Goal: Transaction & Acquisition: Purchase product/service

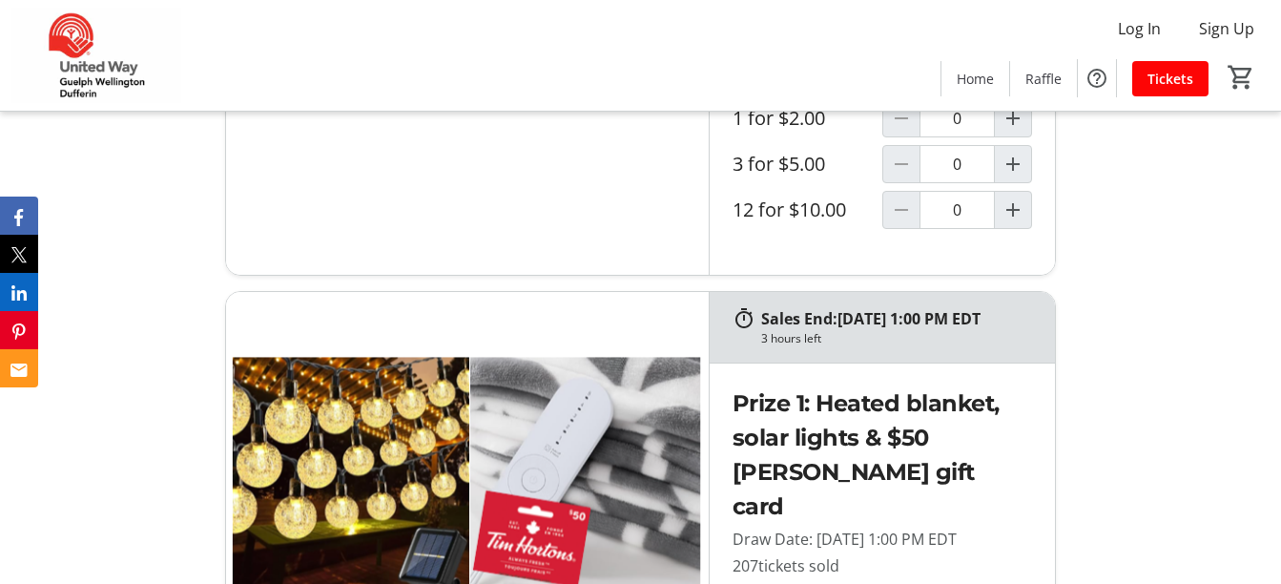
scroll to position [1133, 0]
click at [1020, 131] on mat-icon "Increment by one" at bounding box center [1012, 119] width 23 height 23
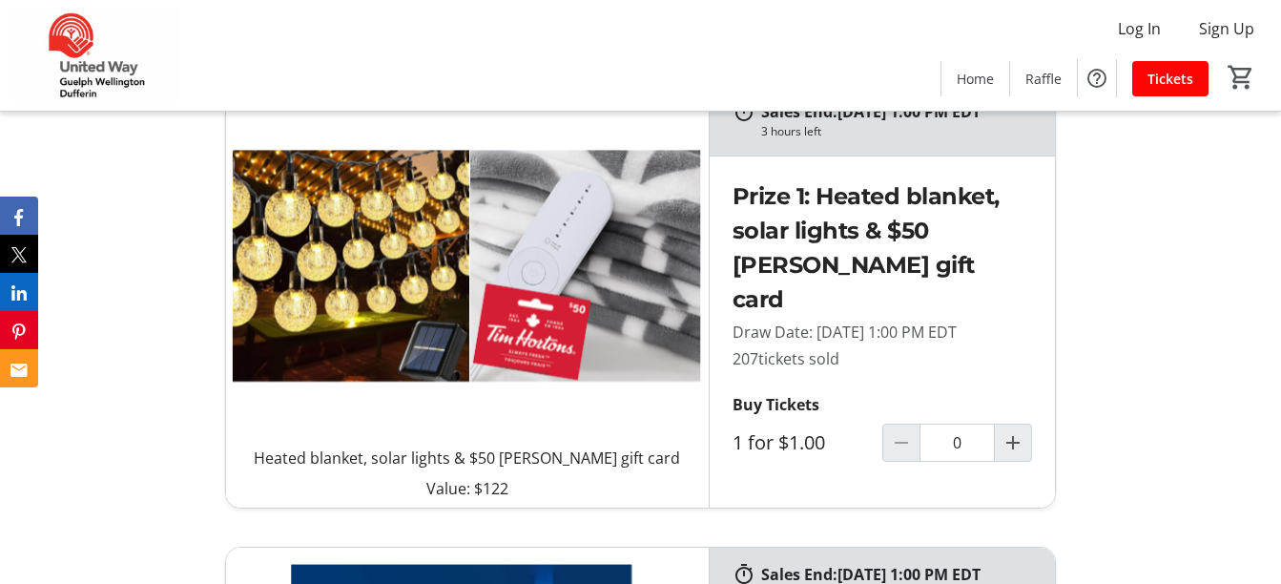
type input "1"
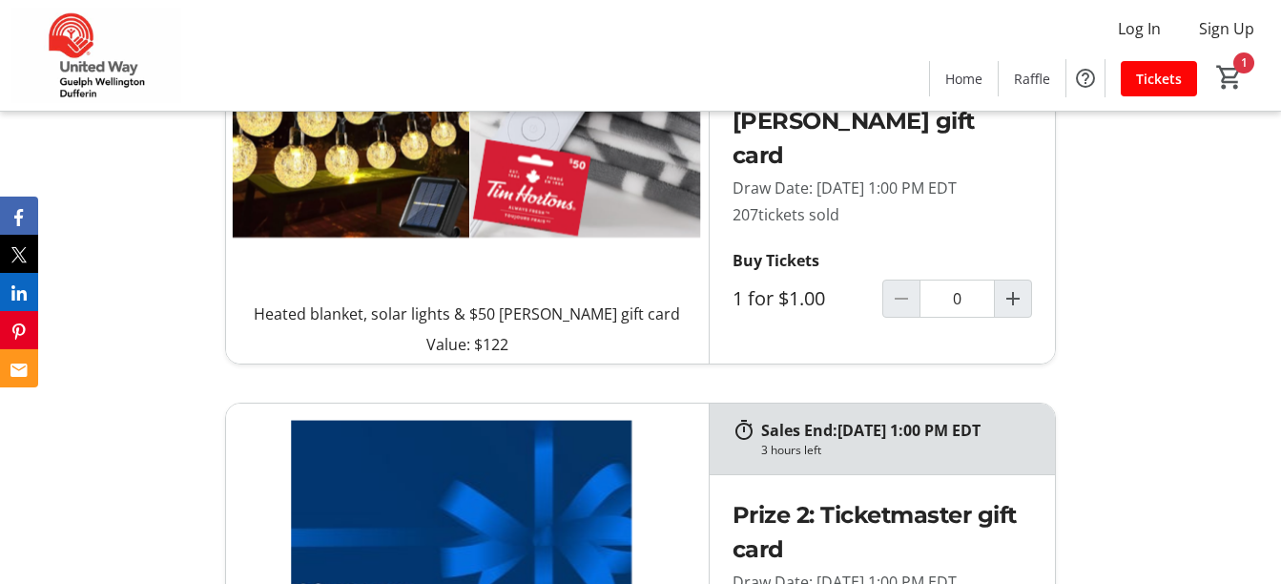
scroll to position [1484, 0]
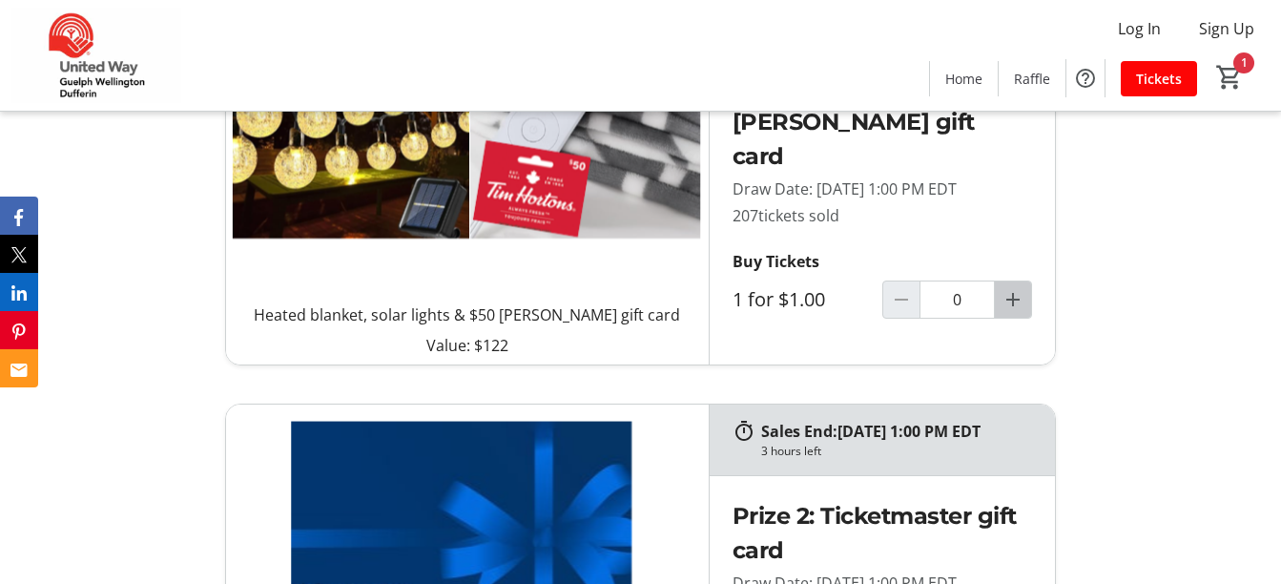
click at [1019, 311] on mat-icon "Increment by one" at bounding box center [1012, 299] width 23 height 23
click at [1018, 311] on mat-icon "Increment by one" at bounding box center [1012, 299] width 23 height 23
type input "2"
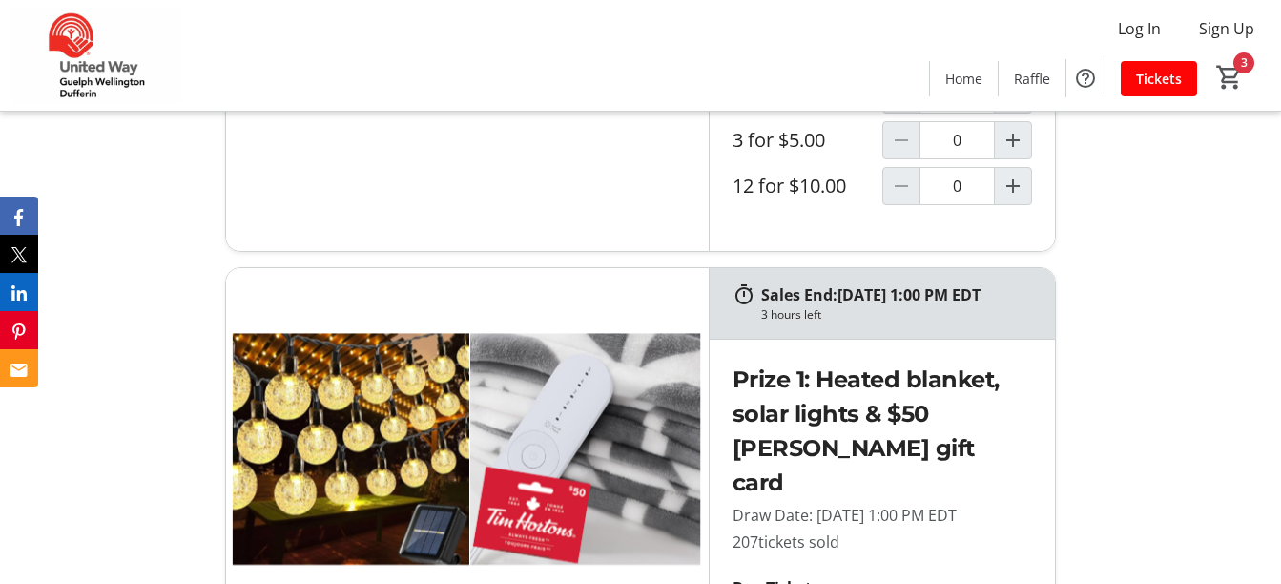
scroll to position [1153, 0]
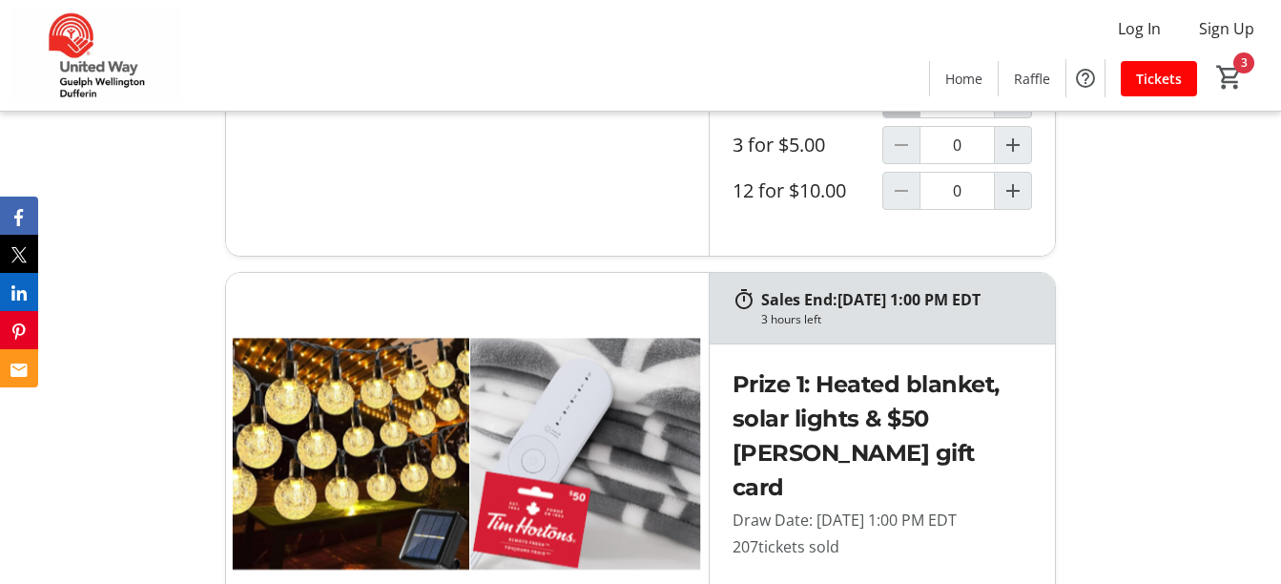
click at [898, 111] on mat-icon "Decrement by one" at bounding box center [901, 99] width 23 height 23
type input "0"
click at [1020, 163] on span "Increment by one" at bounding box center [1013, 145] width 36 height 36
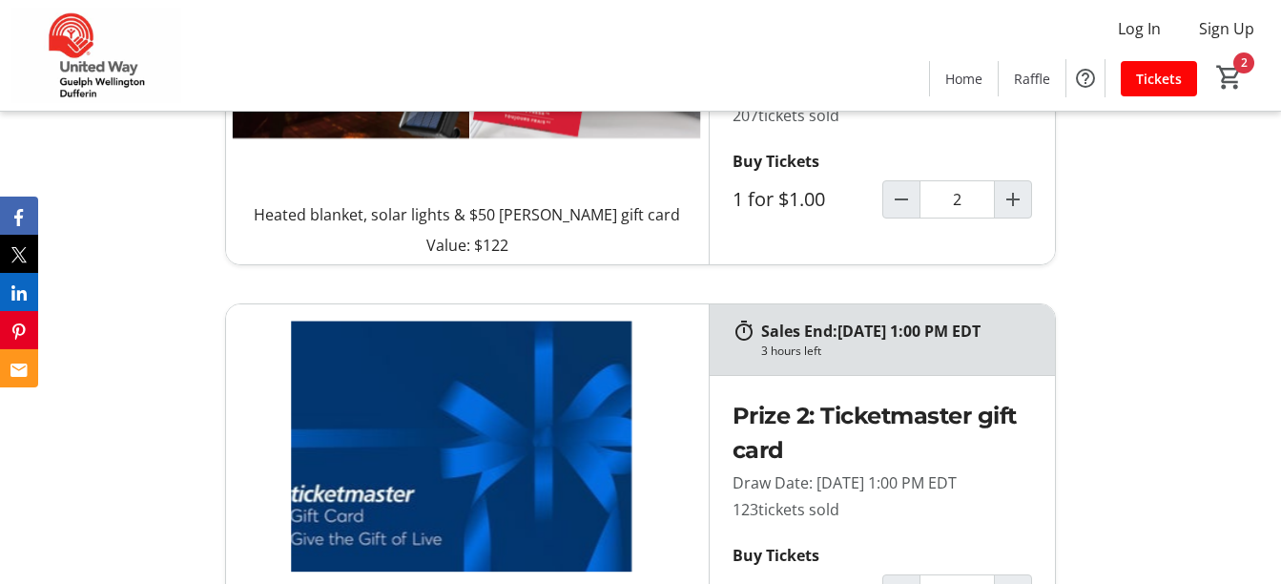
type input "1"
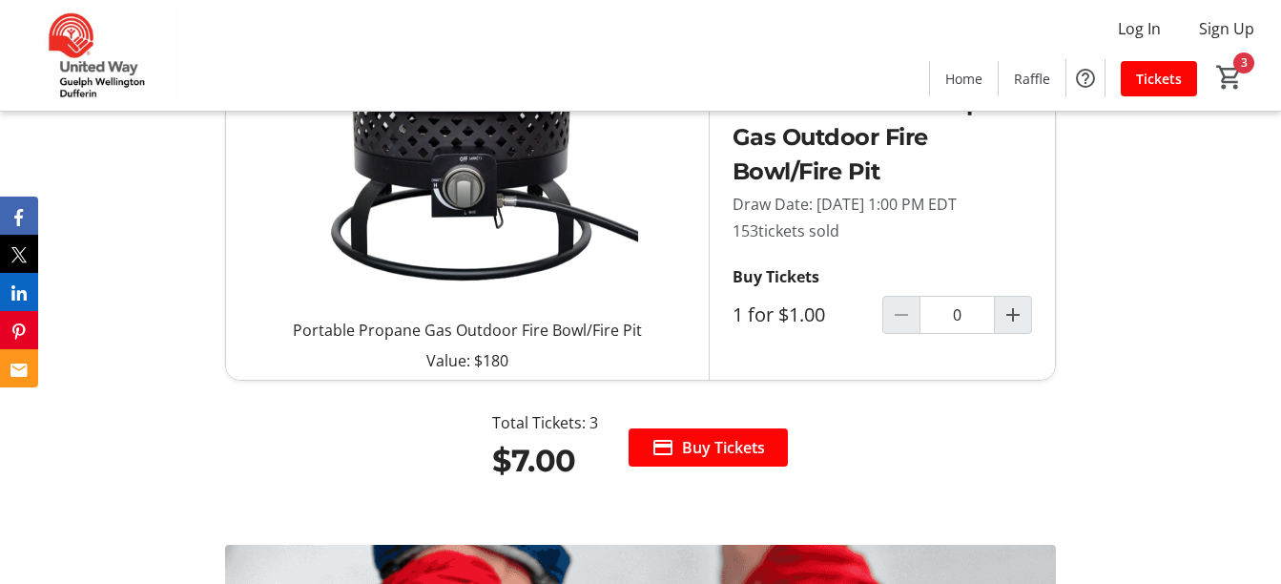
scroll to position [2358, 0]
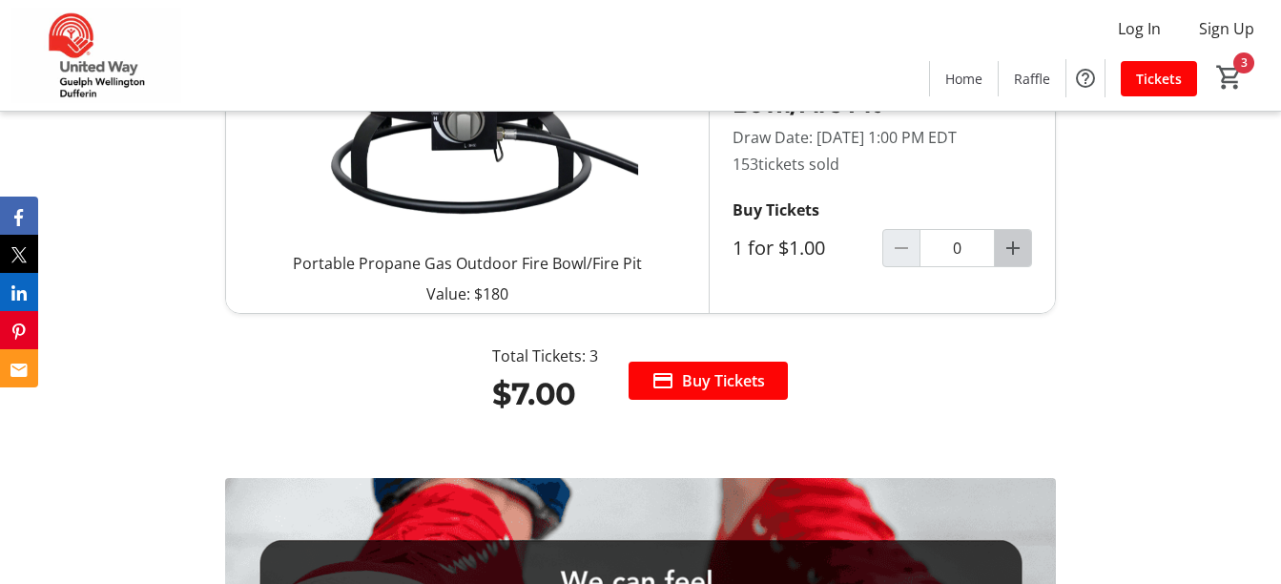
click at [1018, 259] on mat-icon "Increment by one" at bounding box center [1012, 248] width 23 height 23
type input "2"
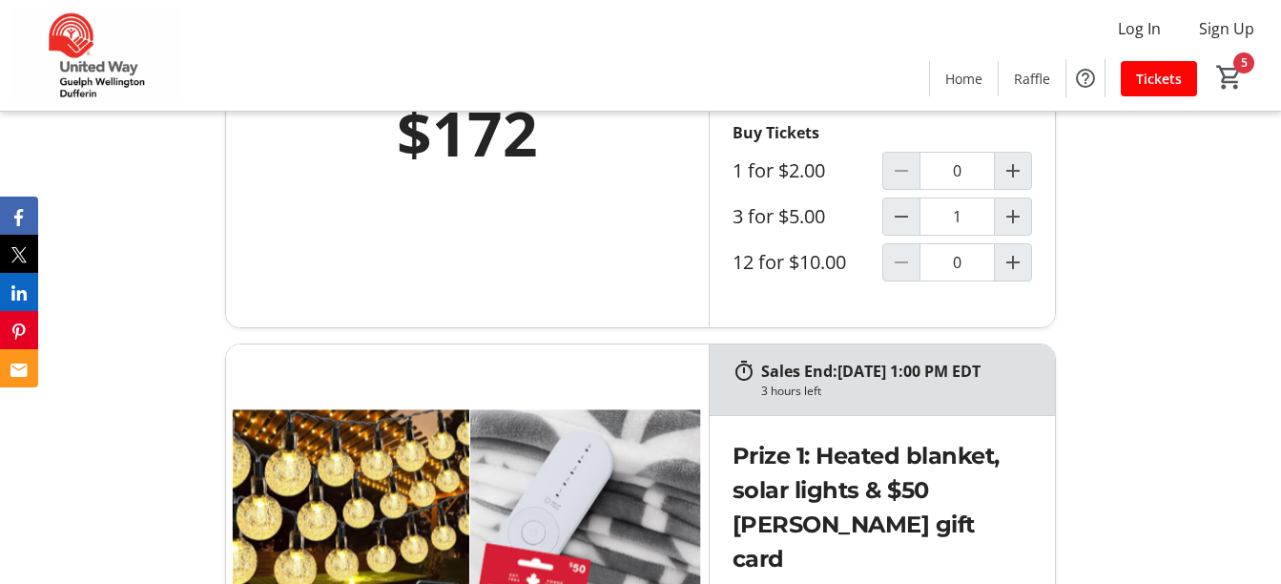
scroll to position [1082, 0]
click at [906, 227] on mat-icon "Decrement by one" at bounding box center [901, 215] width 23 height 23
type input "0"
click at [1020, 181] on mat-icon "Increment by one" at bounding box center [1012, 169] width 23 height 23
type input "1"
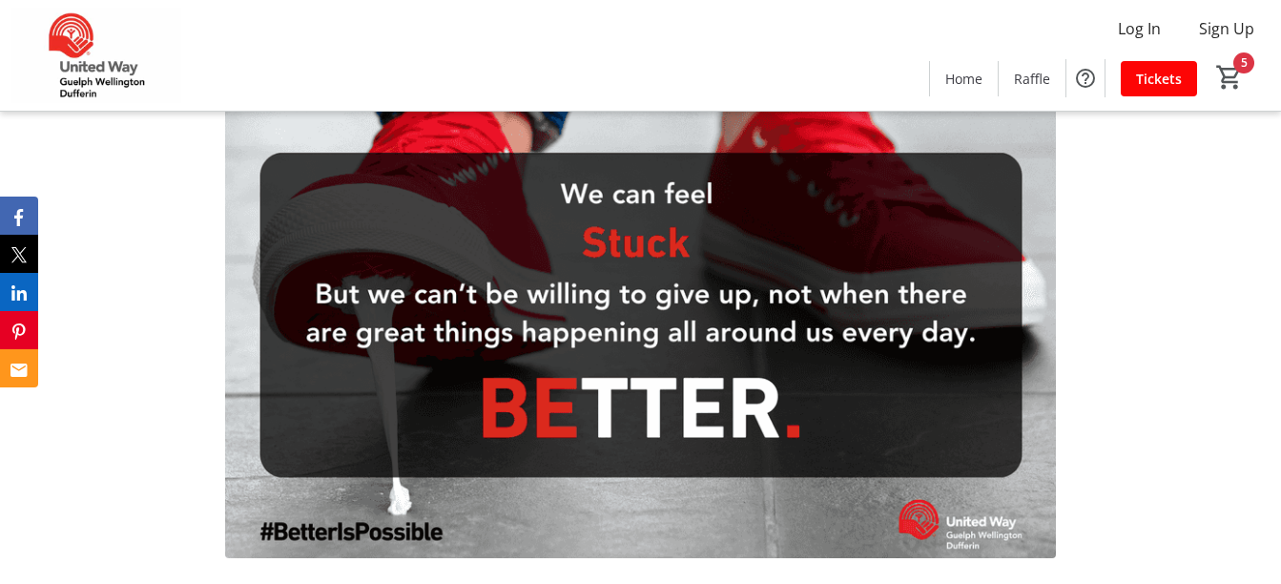
scroll to position [2746, 0]
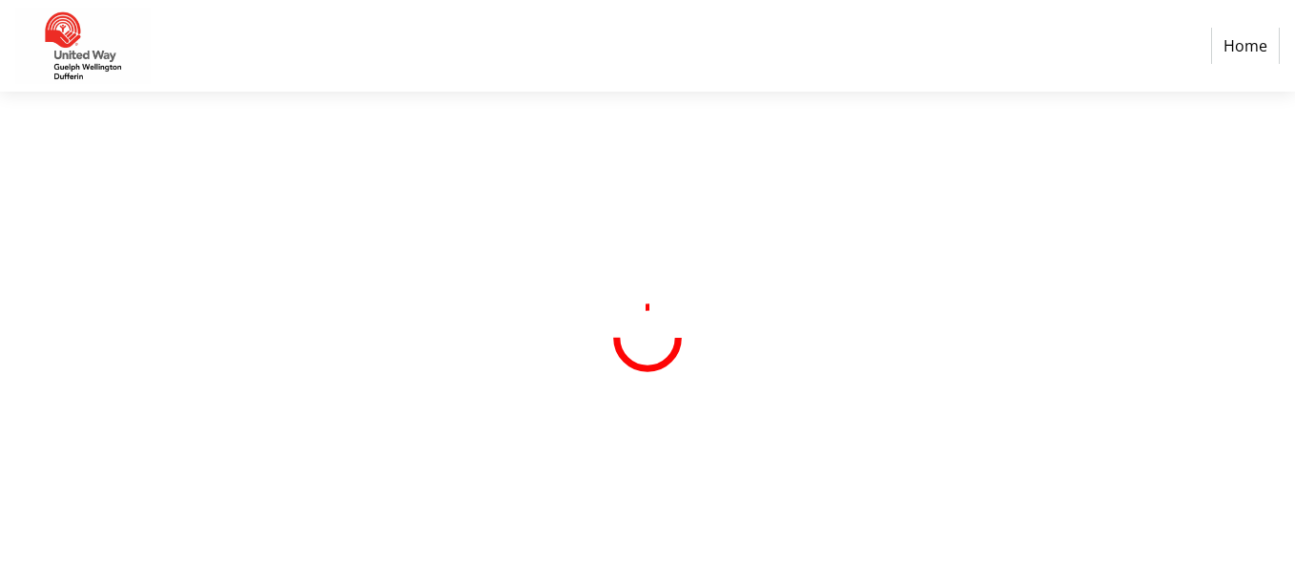
select select "CA"
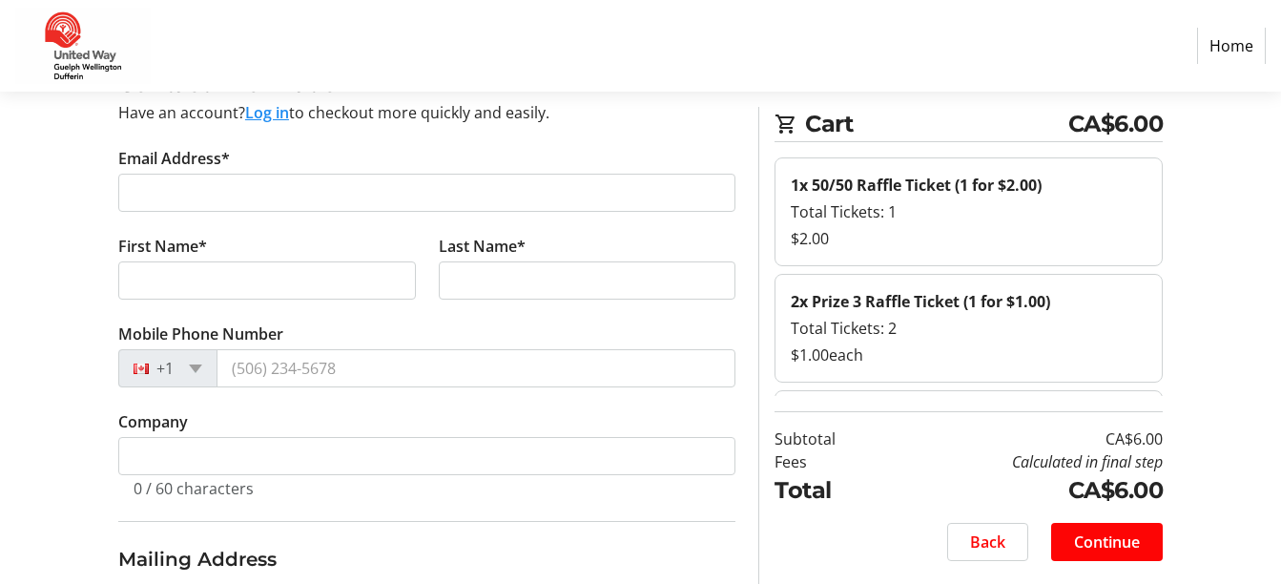
scroll to position [129, 0]
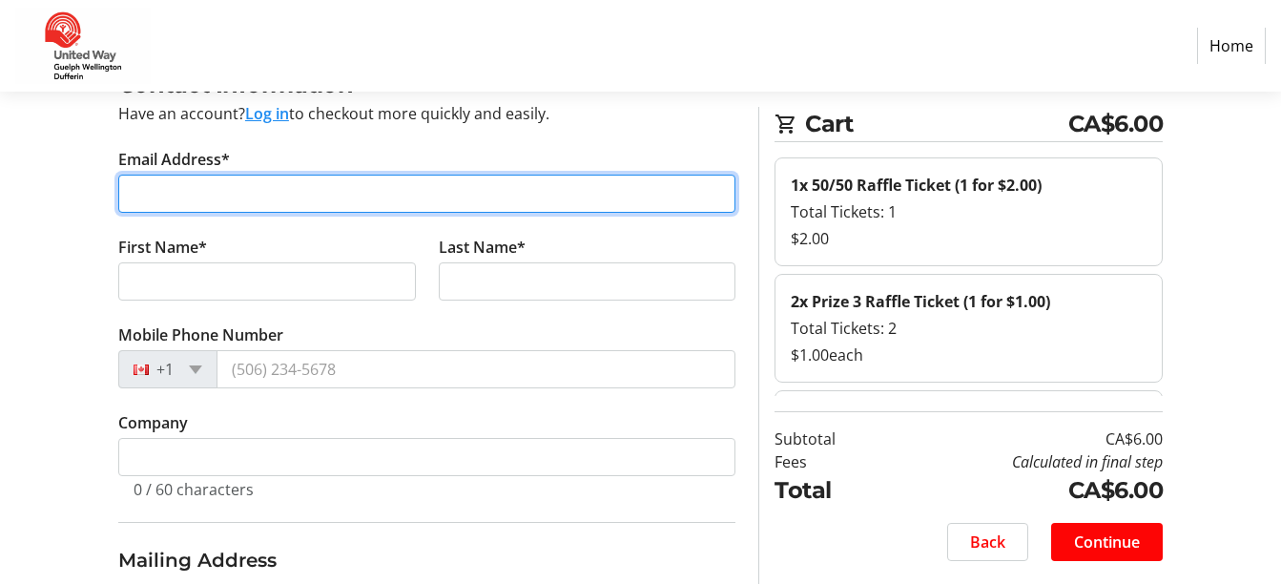
click at [163, 196] on input "Email Address*" at bounding box center [427, 194] width 618 height 38
type input "[PERSON_NAME][EMAIL_ADDRESS][DOMAIN_NAME]"
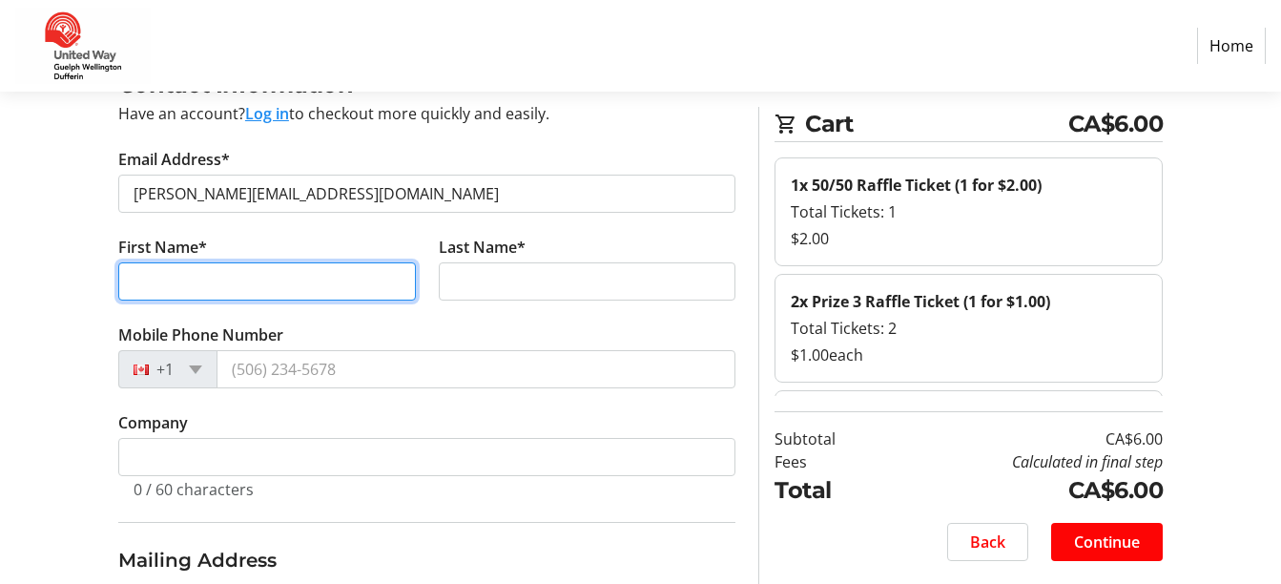
type input "[PERSON_NAME]"
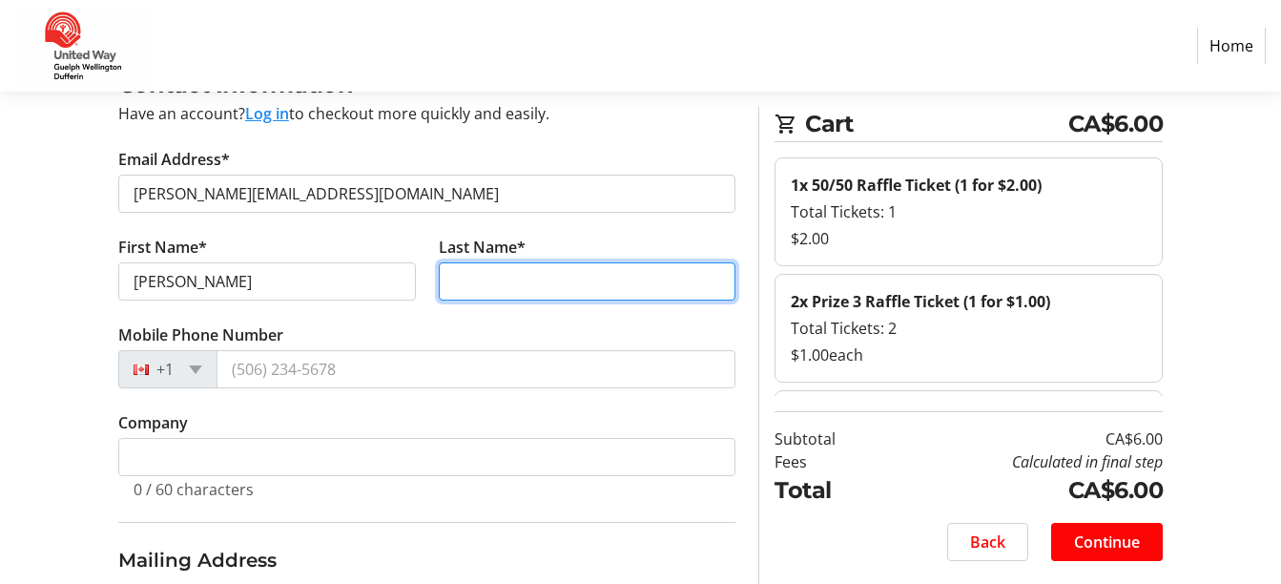
type input "[PERSON_NAME]"
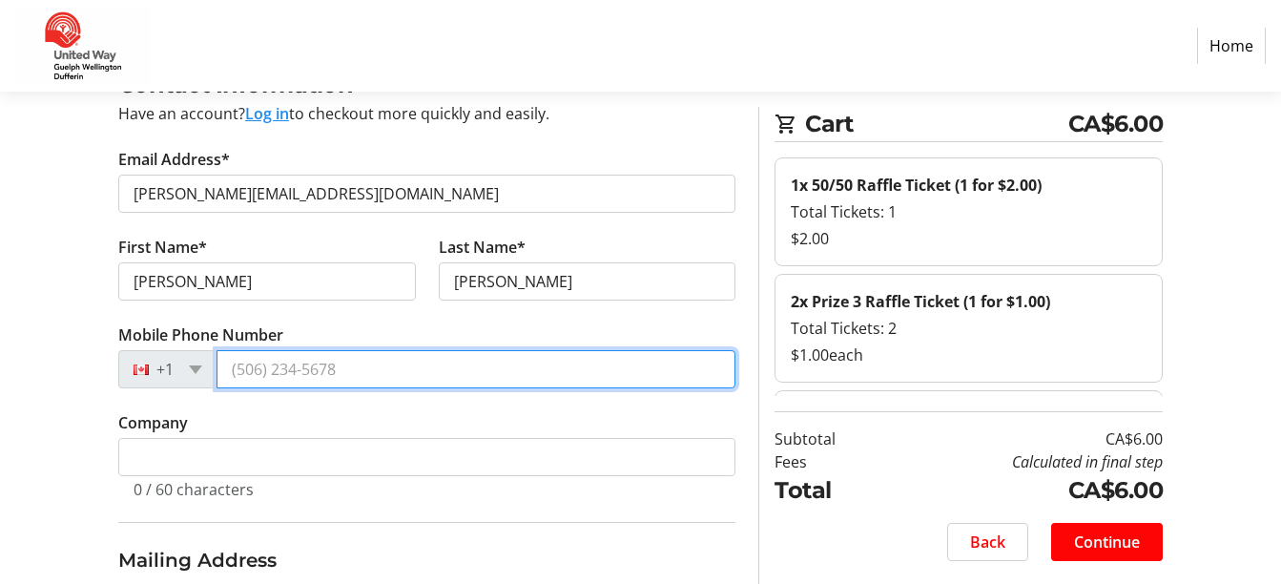
type input "[PHONE_NUMBER]"
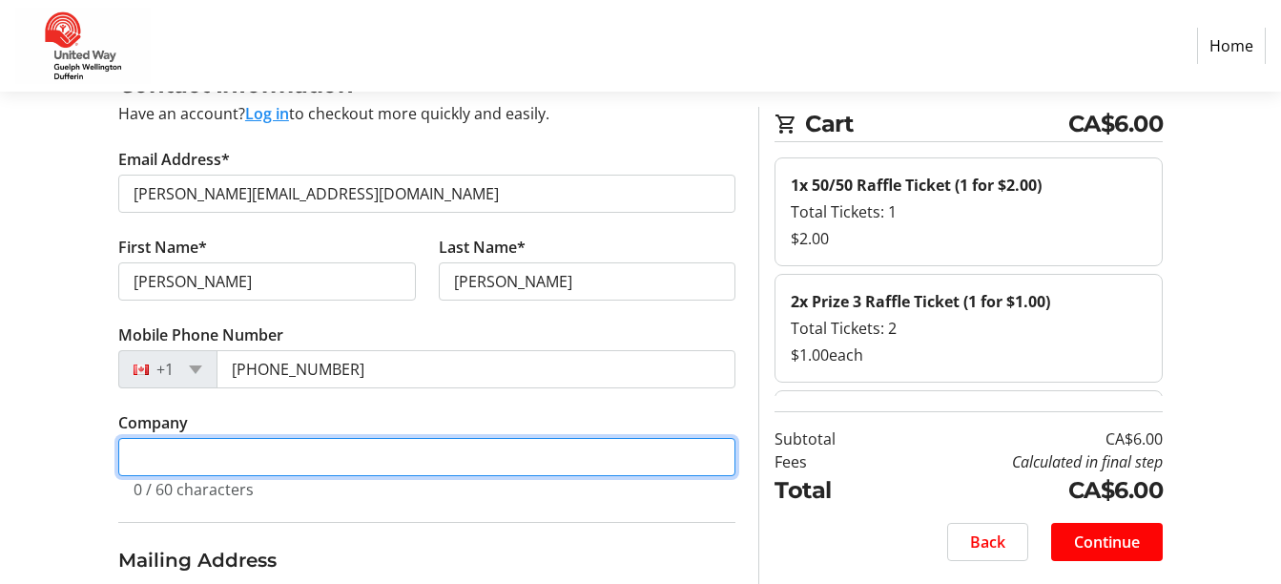
type input "Wellington Place Childcare and Learning Center"
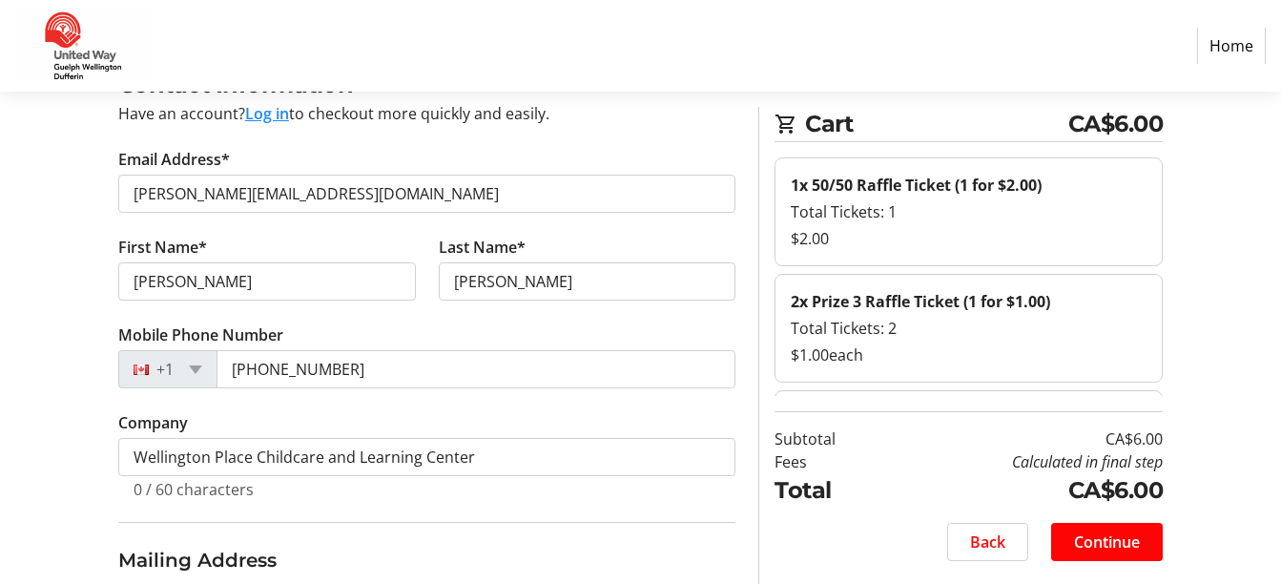
type input "477 [PERSON_NAME]"
type input "Fergus"
select select "ON"
type input "N1M 2W3"
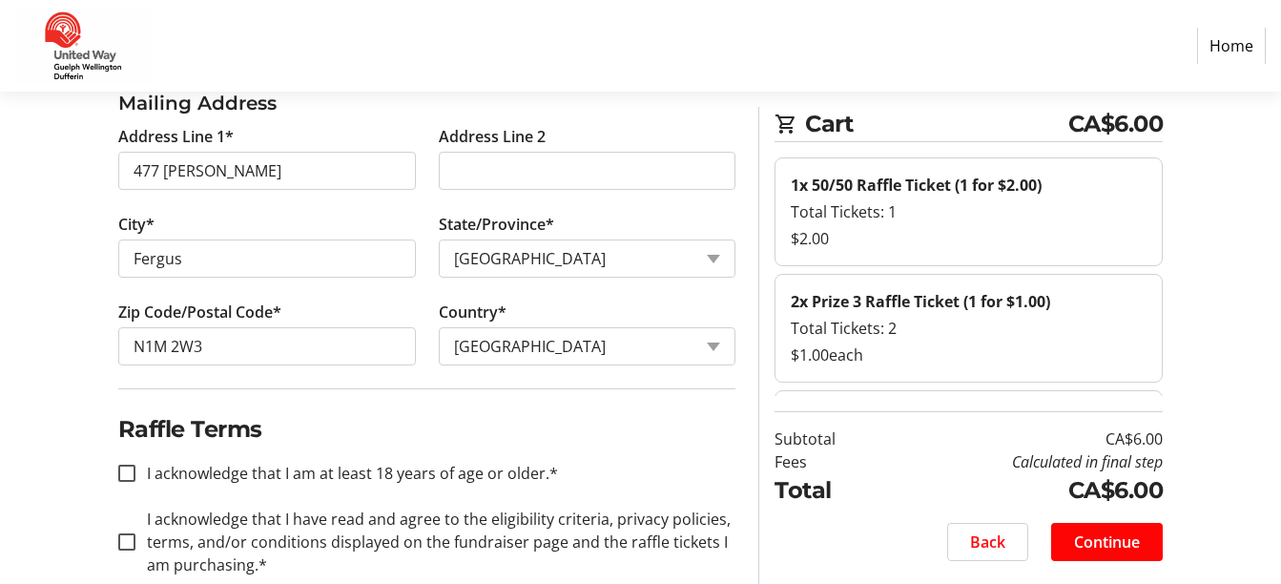
scroll to position [587, 0]
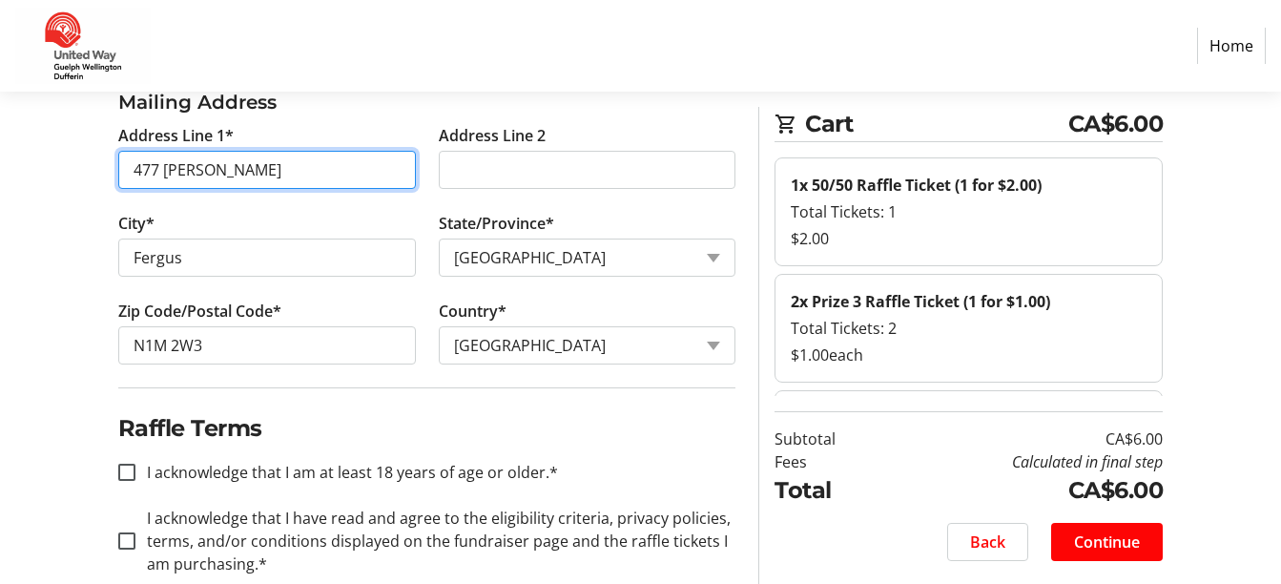
click at [304, 162] on input "477 [PERSON_NAME]" at bounding box center [267, 170] width 298 height 38
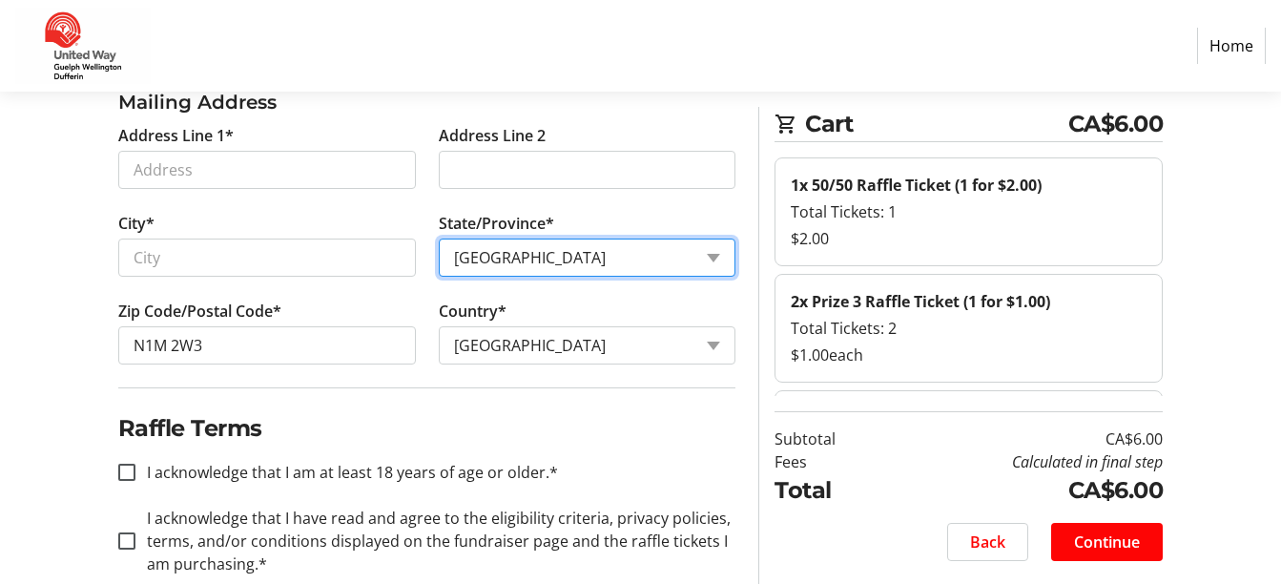
select select
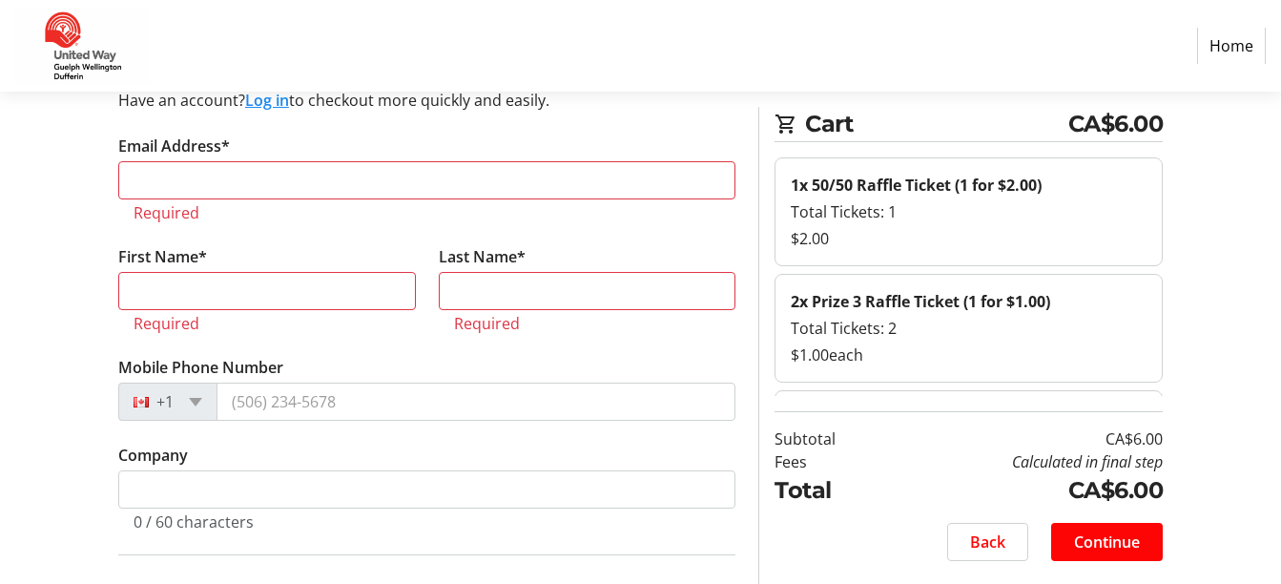
scroll to position [140, 0]
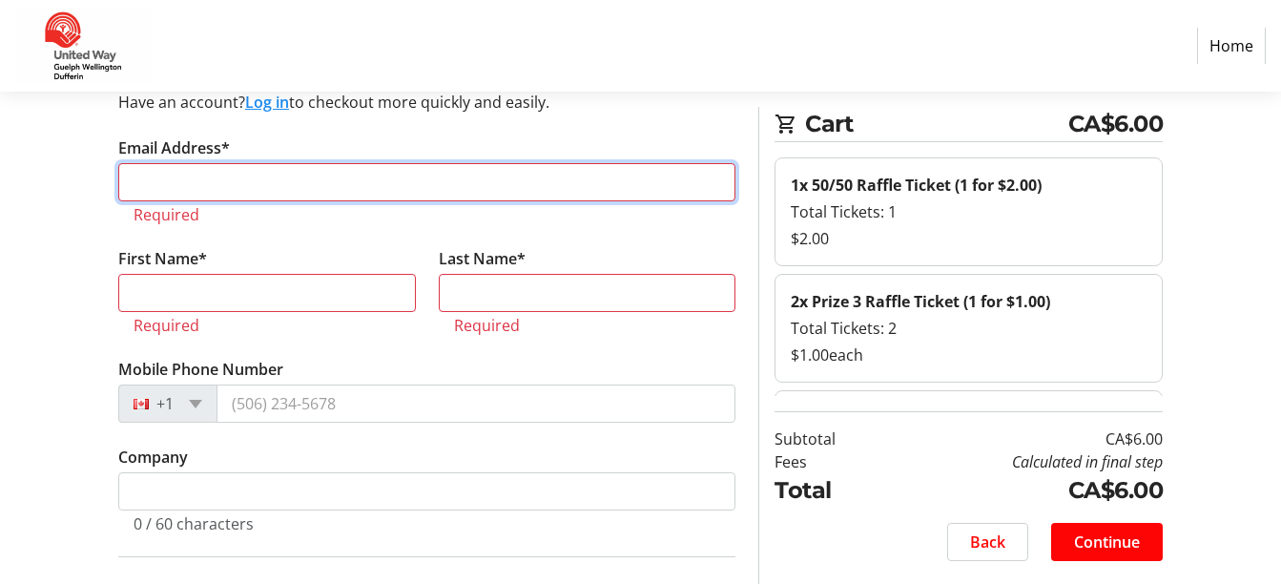
click at [240, 186] on input "Email Address*" at bounding box center [427, 182] width 618 height 38
type input "[PERSON_NAME][EMAIL_ADDRESS][DOMAIN_NAME]"
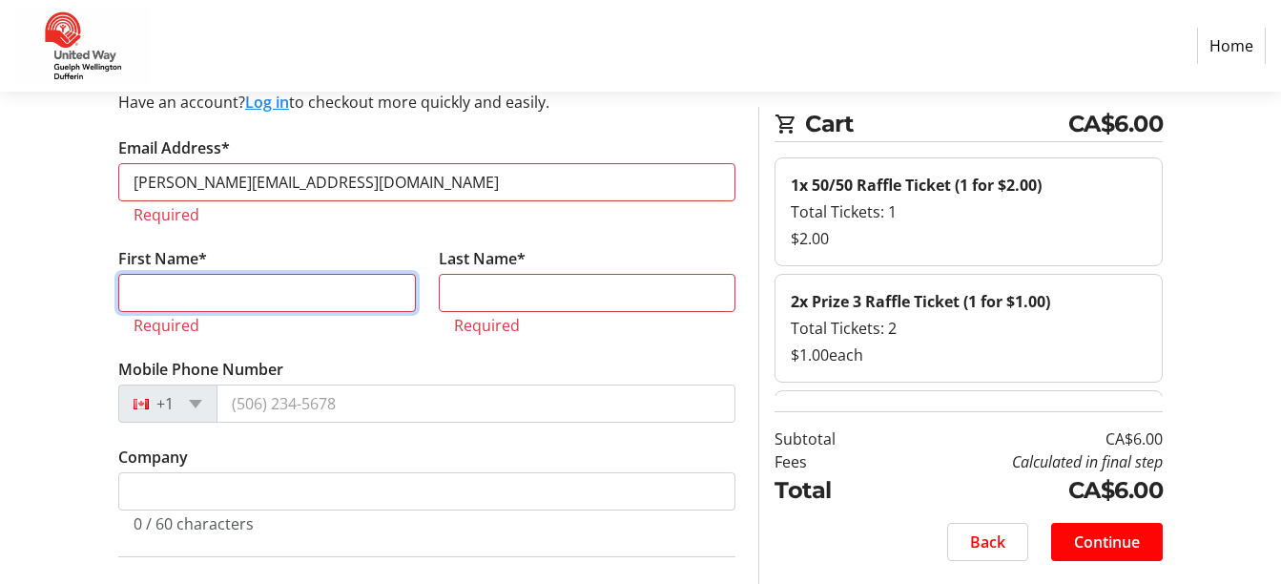
type input "[PERSON_NAME]"
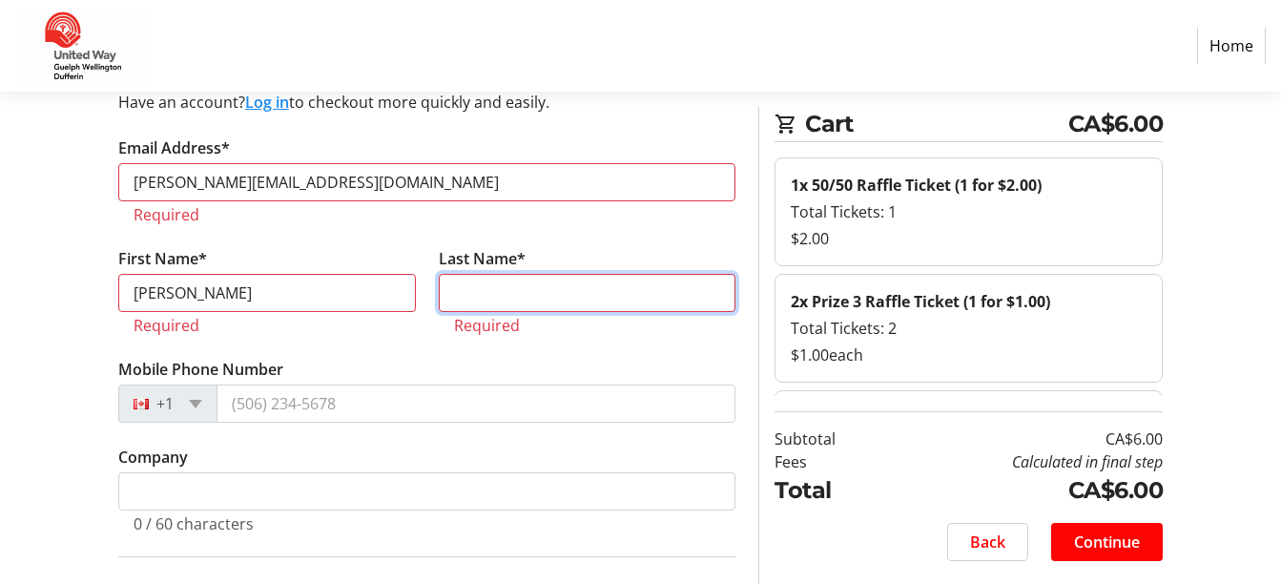
type input "[PERSON_NAME]"
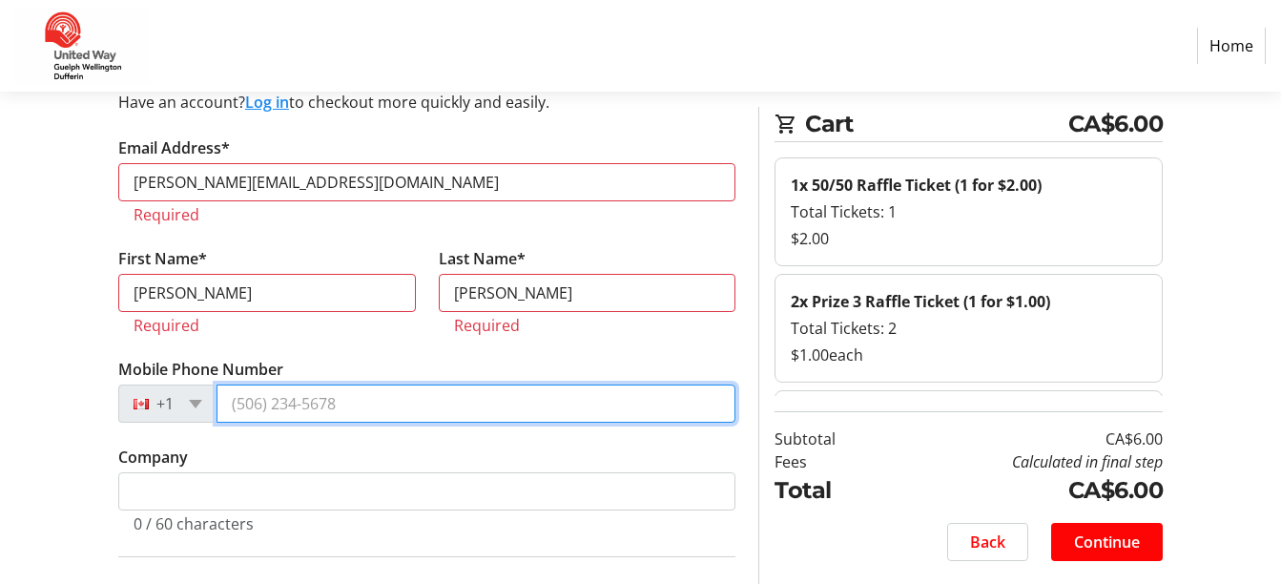
type input "[PHONE_NUMBER]"
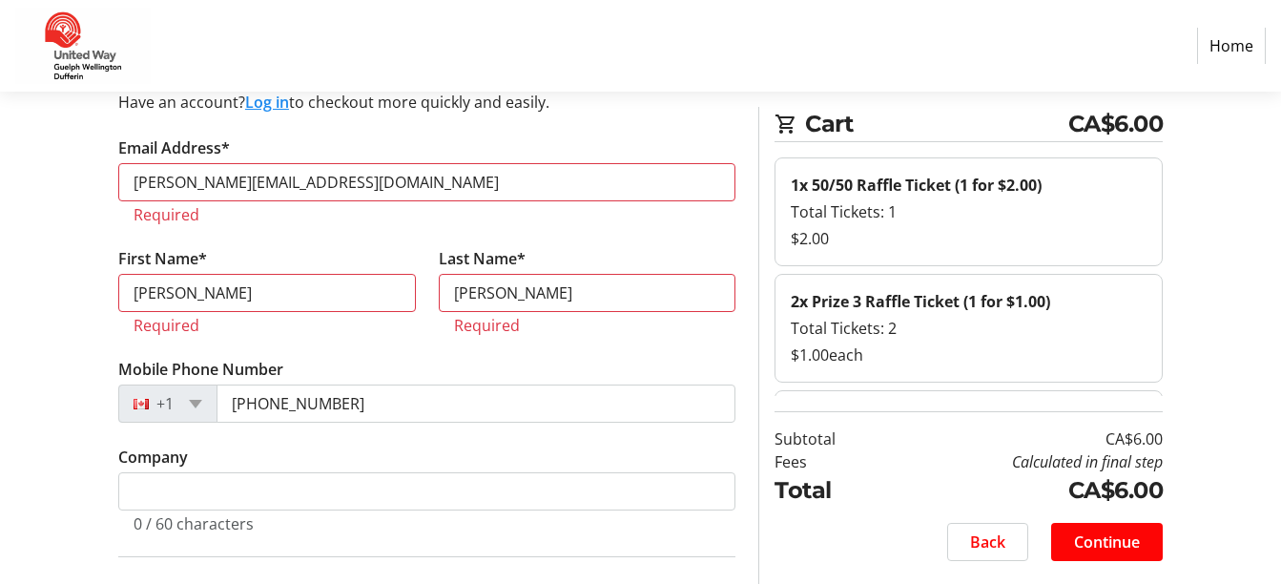
type input "2-[STREET_ADDRESS]"
type input "Guelph"
select select "ON"
type input "N1E 5K1"
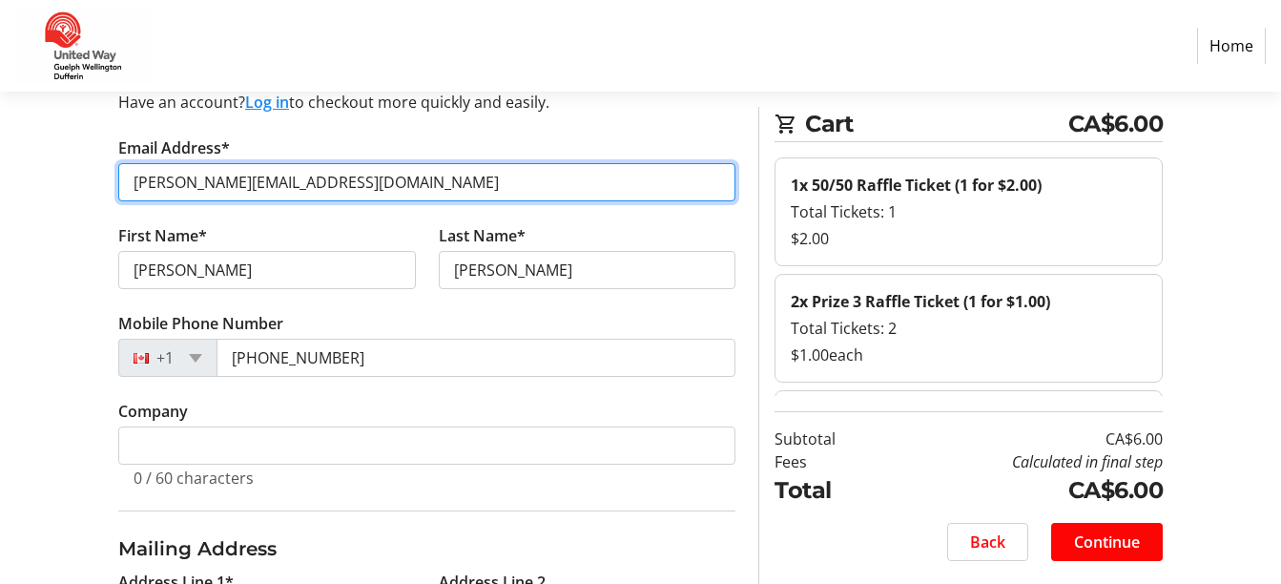
click at [345, 184] on input "[PERSON_NAME][EMAIL_ADDRESS][DOMAIN_NAME]" at bounding box center [427, 182] width 618 height 38
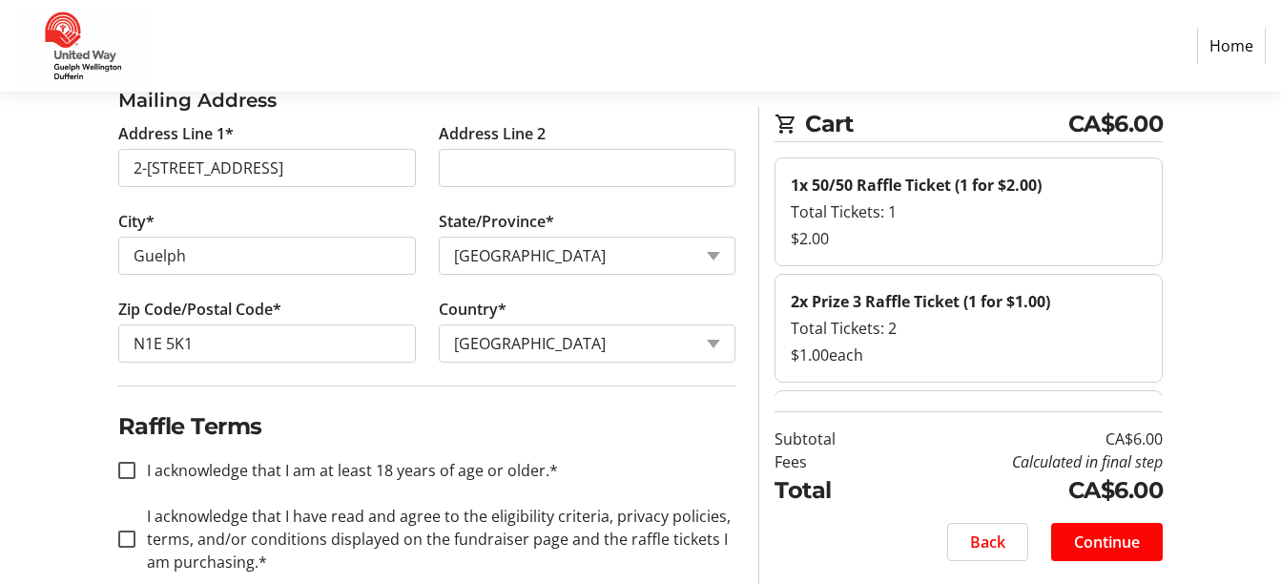
scroll to position [624, 0]
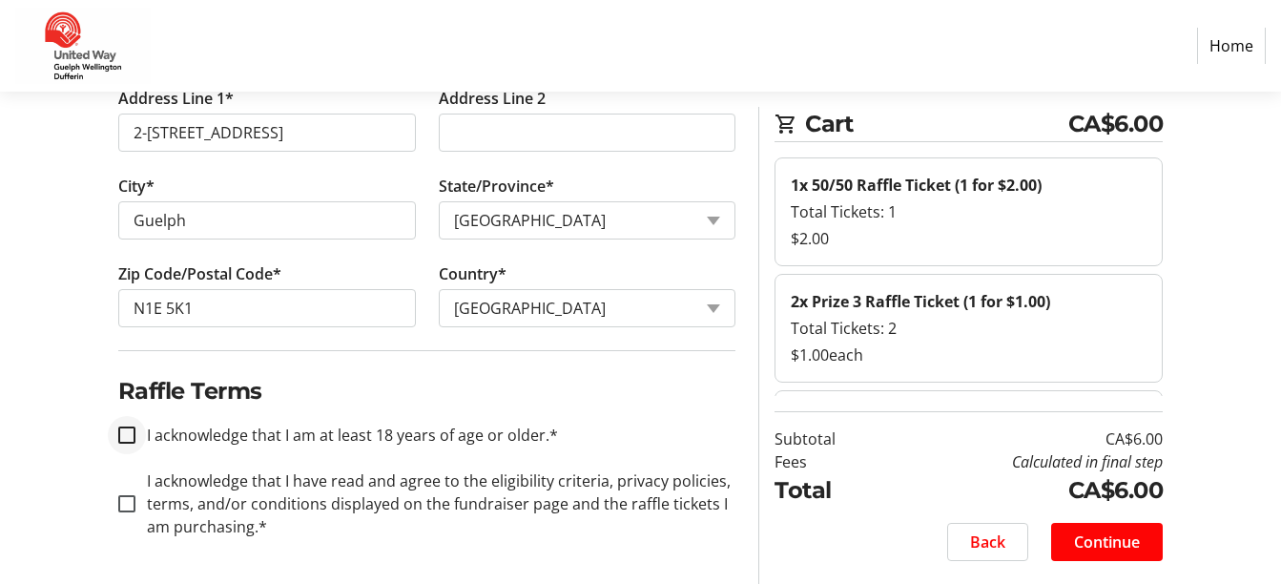
type input "[PERSON_NAME][EMAIL_ADDRESS][DOMAIN_NAME]"
click at [133, 434] on input "I acknowledge that I am at least 18 years of age or older.*" at bounding box center [126, 434] width 17 height 17
checkbox input "true"
click at [127, 509] on input "I acknowledge that I have read and agree to the eligibility criteria, privacy p…" at bounding box center [126, 503] width 17 height 17
checkbox input "true"
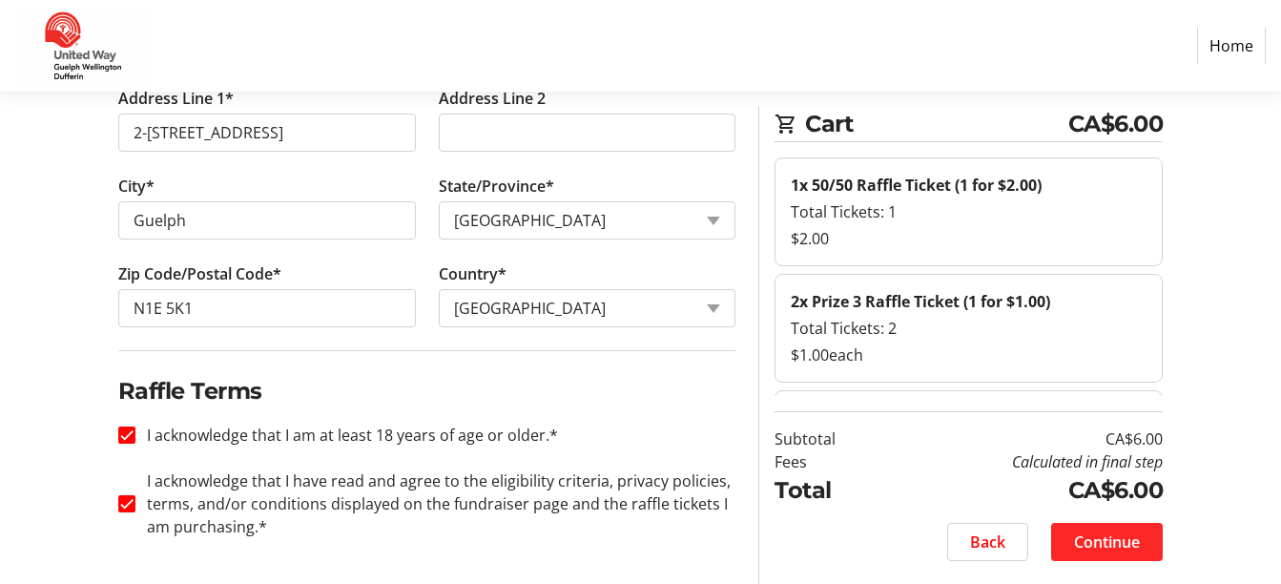
click at [1115, 538] on span "Continue" at bounding box center [1107, 541] width 66 height 23
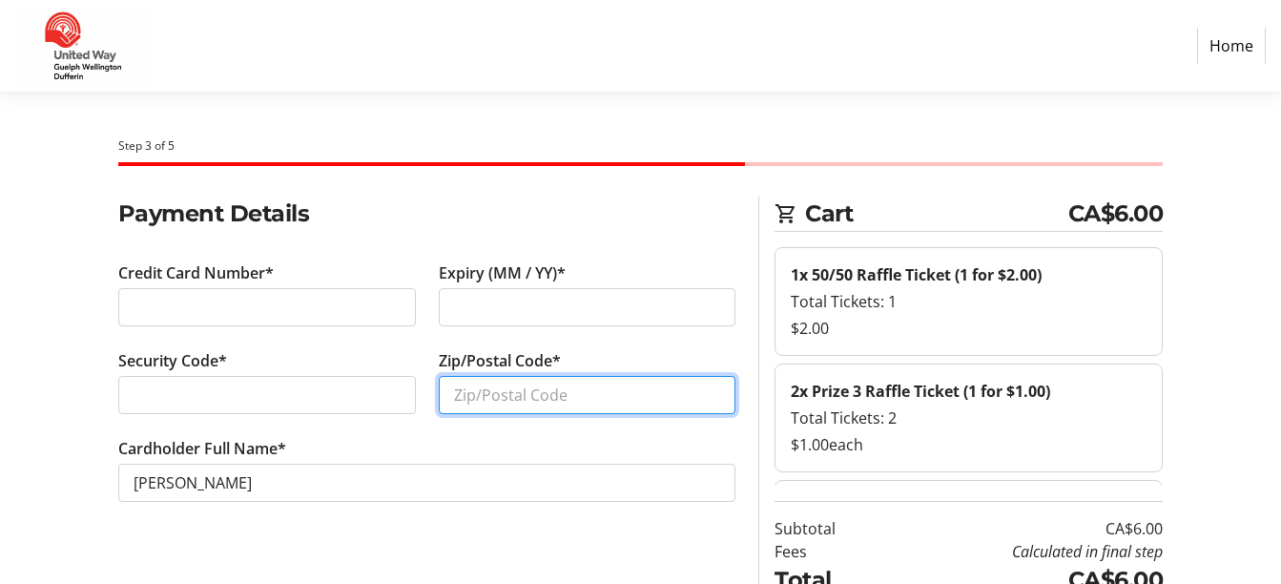
click at [475, 388] on input "Zip/Postal Code*" at bounding box center [588, 395] width 298 height 38
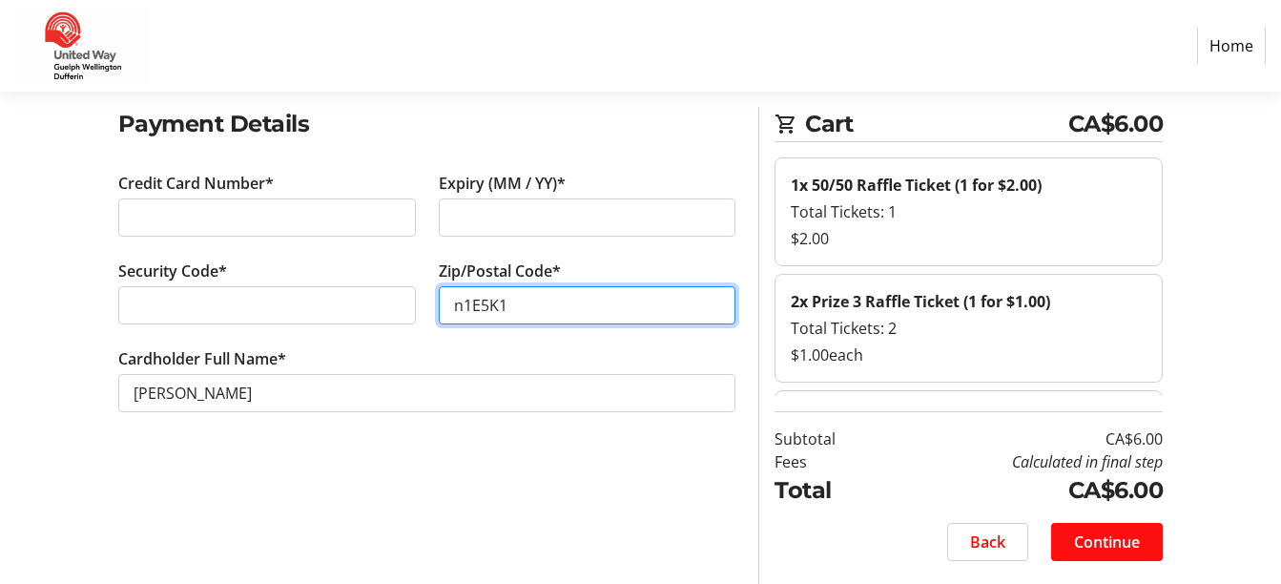
type input "n1E5K1"
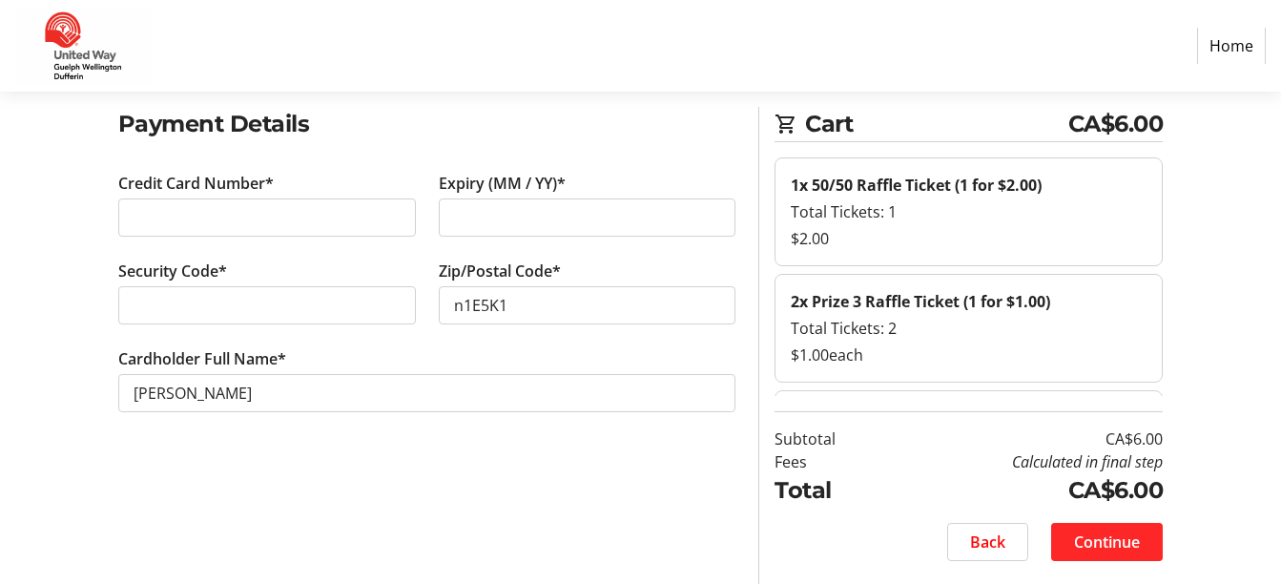
click at [1119, 539] on span "Continue" at bounding box center [1107, 541] width 66 height 23
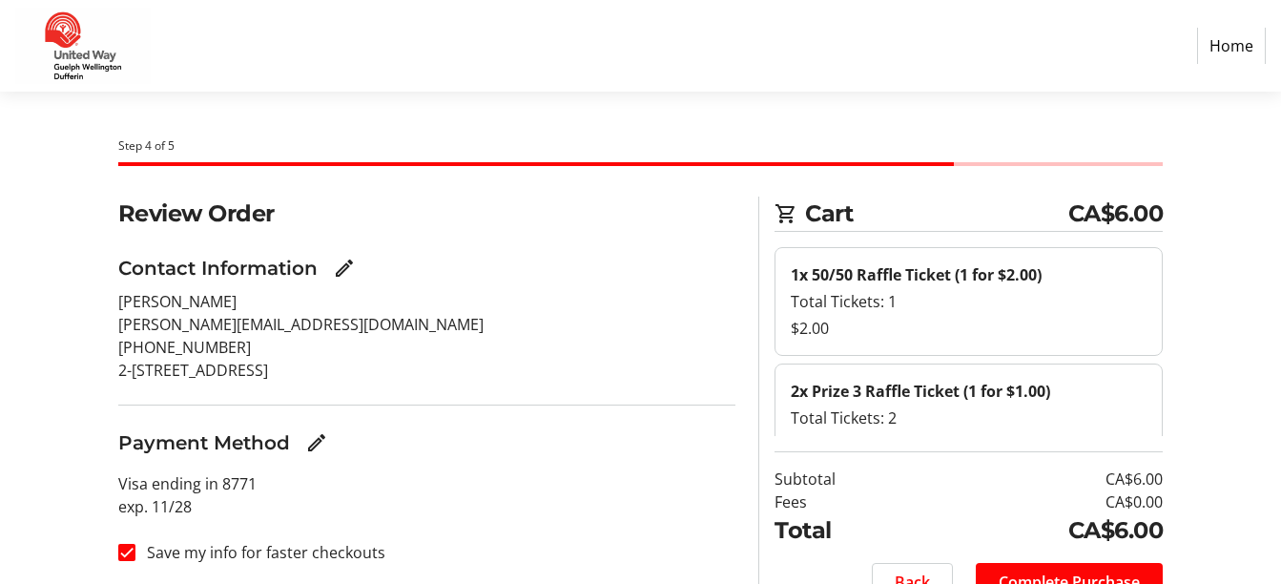
scroll to position [90, 0]
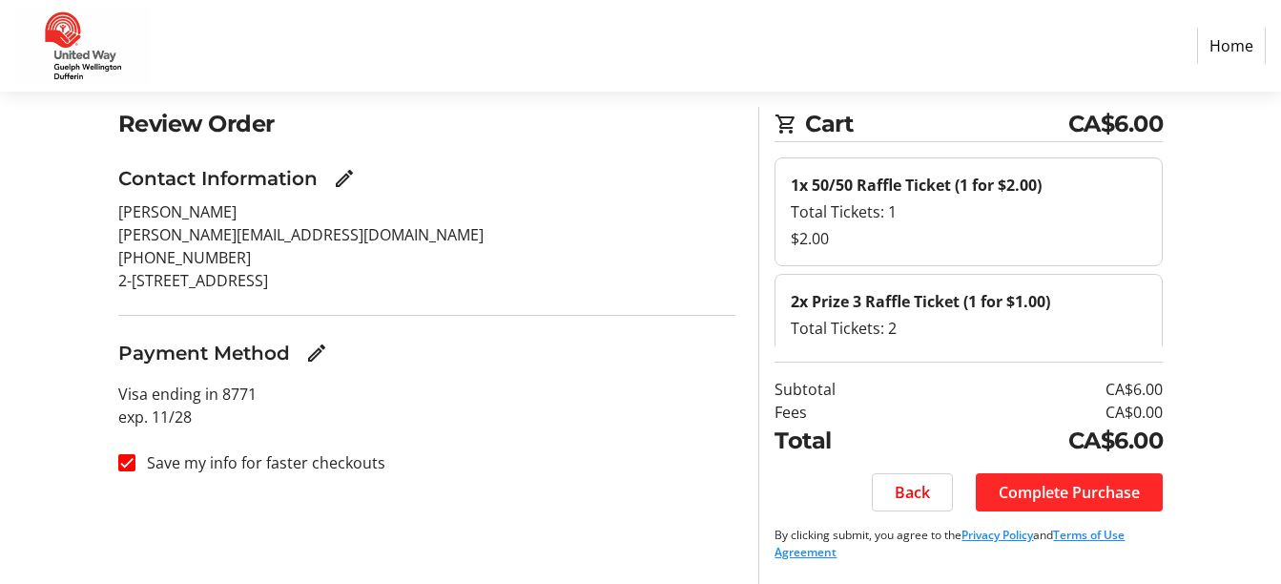
click at [1048, 492] on span "Complete Purchase" at bounding box center [1069, 492] width 141 height 23
